Goal: Find specific page/section: Find specific page/section

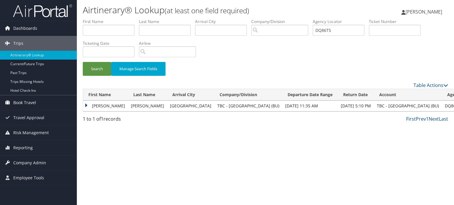
click at [54, 7] on img at bounding box center [42, 11] width 59 height 14
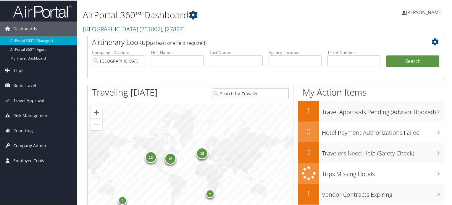
click at [32, 145] on span "Company Admin" at bounding box center [29, 145] width 33 height 15
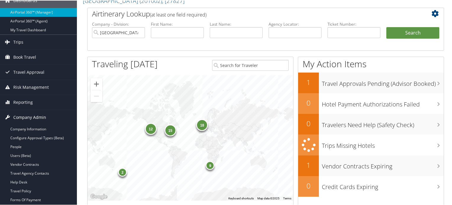
scroll to position [59, 0]
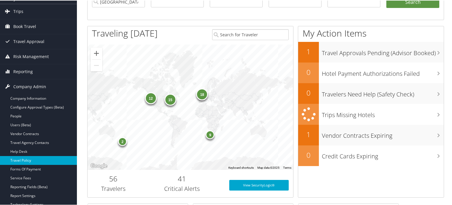
click at [32, 159] on link "Travel Policy" at bounding box center [38, 160] width 77 height 9
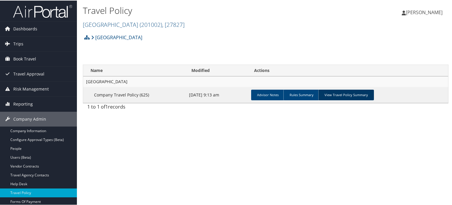
click at [332, 99] on link "View Travel Policy Summary" at bounding box center [346, 94] width 56 height 11
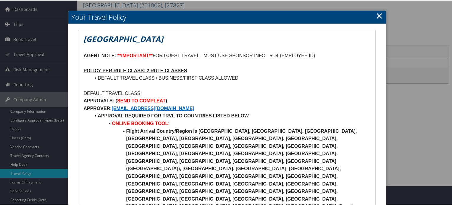
scroll to position [30, 0]
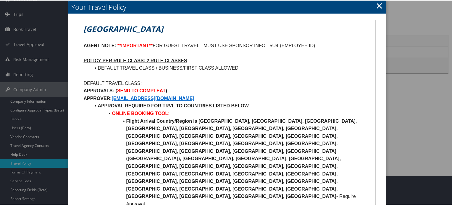
drag, startPoint x: 113, startPoint y: 91, endPoint x: 189, endPoint y: 89, distance: 76.6
click at [189, 89] on p "APPROVALS: ( SEND TO COMPLEAT )" at bounding box center [226, 91] width 287 height 8
